Goal: Find specific page/section: Find specific page/section

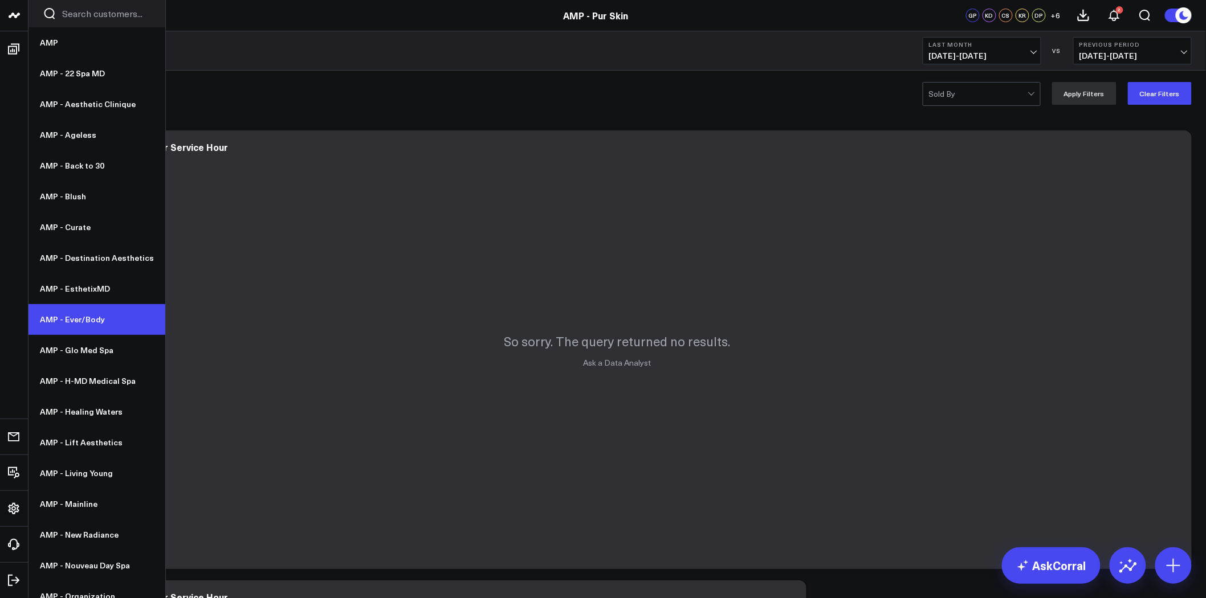
click at [118, 329] on link "AMP - Ever/Body" at bounding box center [96, 319] width 137 height 31
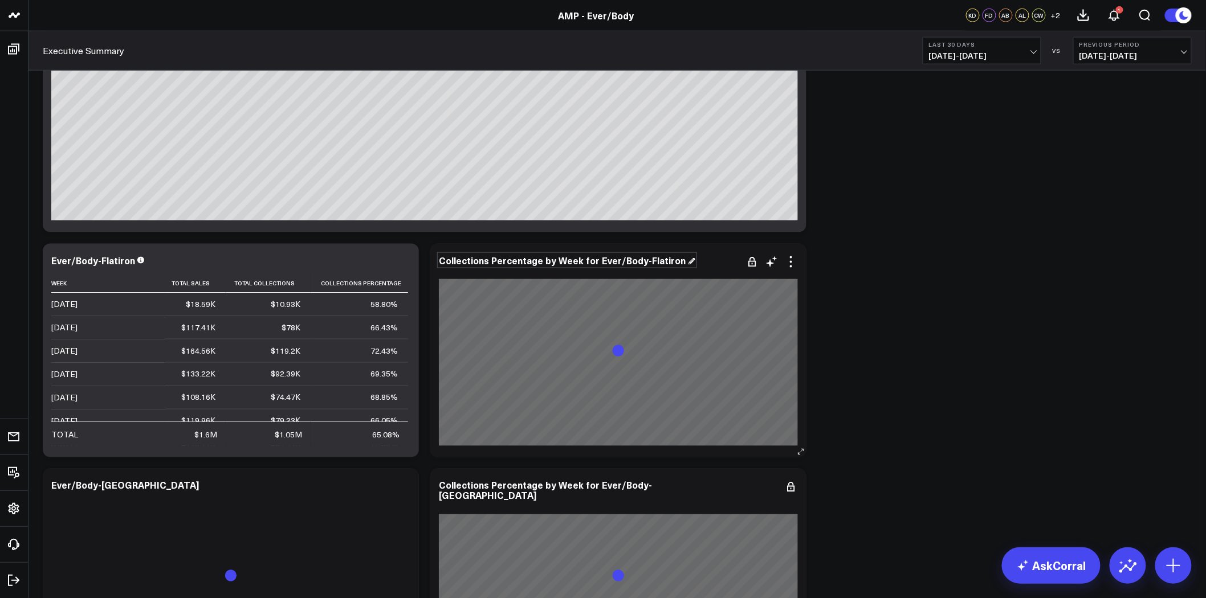
scroll to position [570, 0]
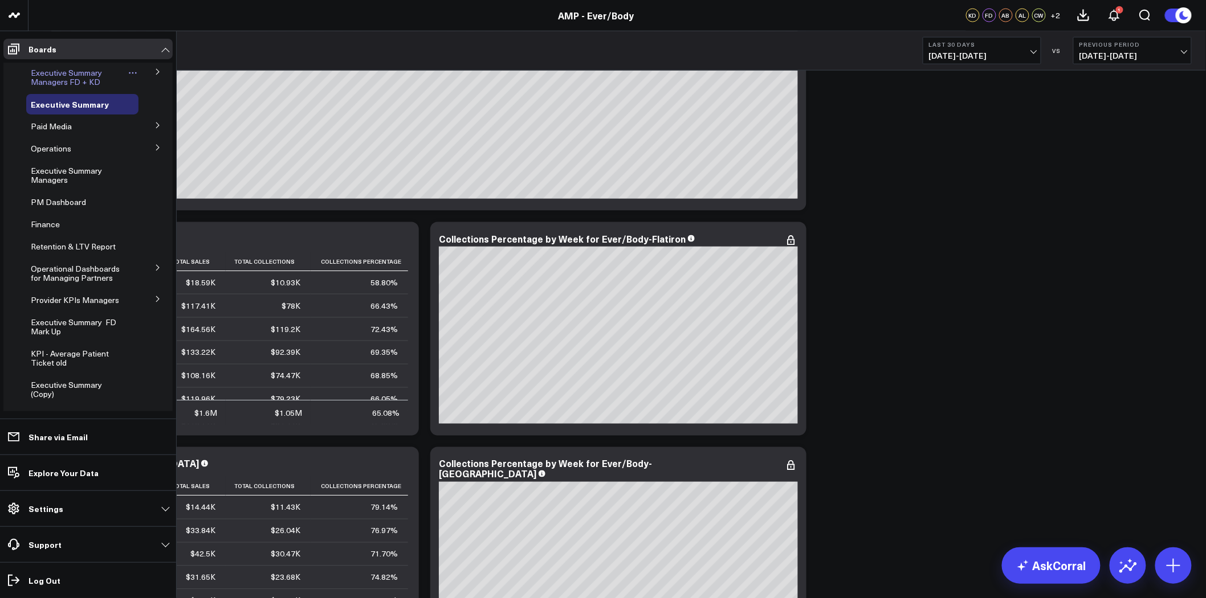
click at [77, 68] on span "Executive Summary Managers FD + KD" at bounding box center [66, 77] width 71 height 20
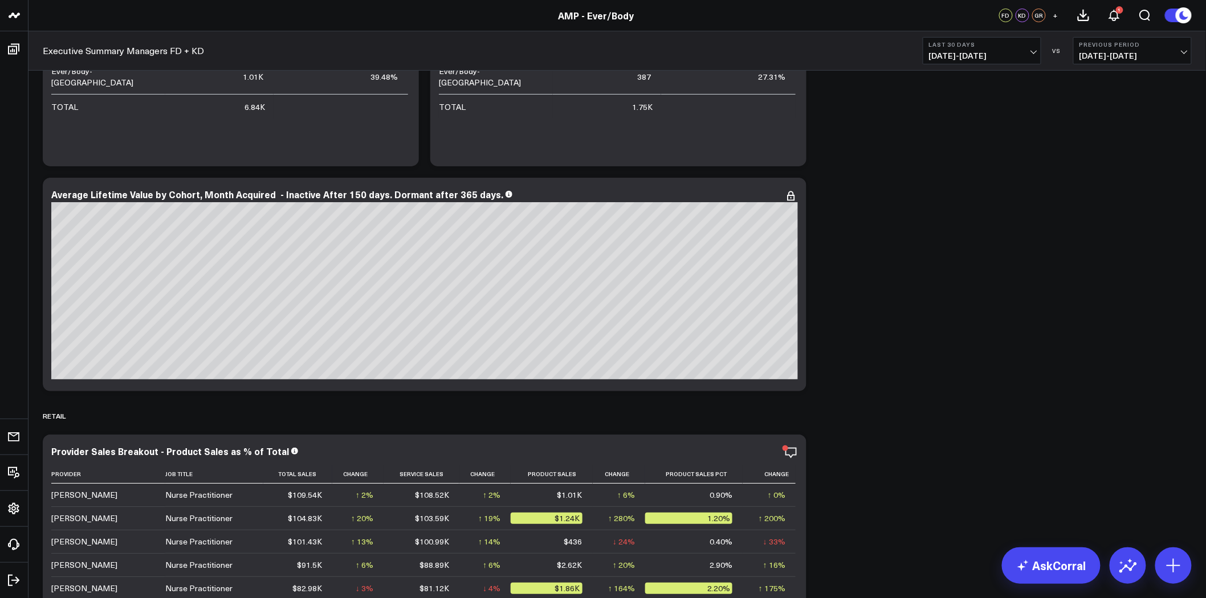
scroll to position [5444, 0]
